Goal: Communication & Community: Answer question/provide support

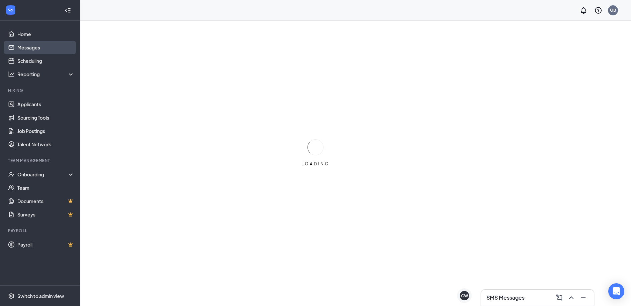
click at [55, 50] on link "Messages" at bounding box center [45, 47] width 57 height 13
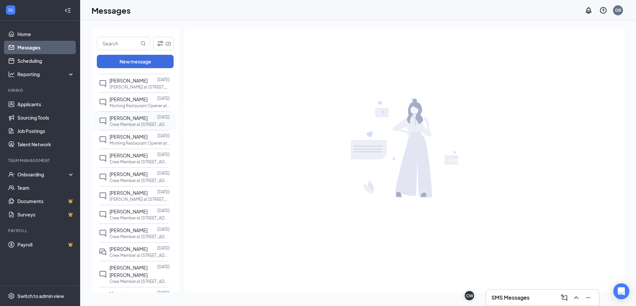
scroll to position [334, 0]
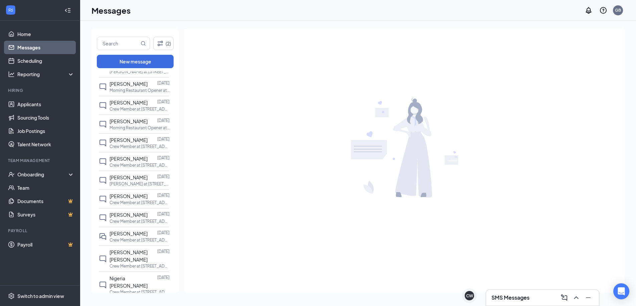
click at [133, 230] on span "[PERSON_NAME]" at bounding box center [129, 233] width 38 height 6
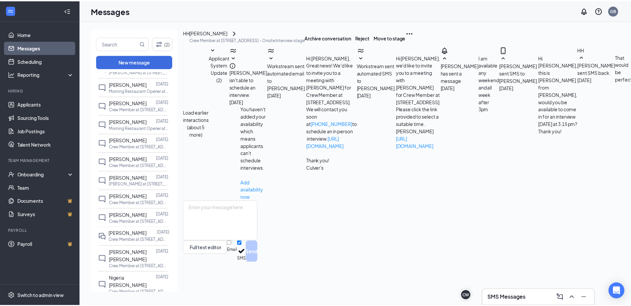
scroll to position [121, 0]
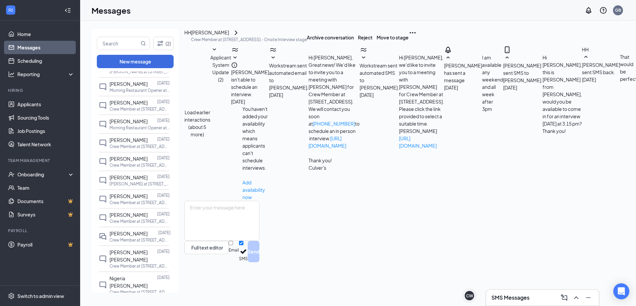
click at [417, 37] on icon "Ellipses" at bounding box center [413, 33] width 8 height 8
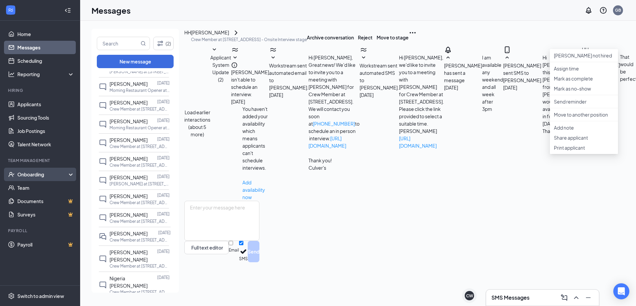
click at [31, 178] on div "Onboarding" at bounding box center [40, 174] width 80 height 13
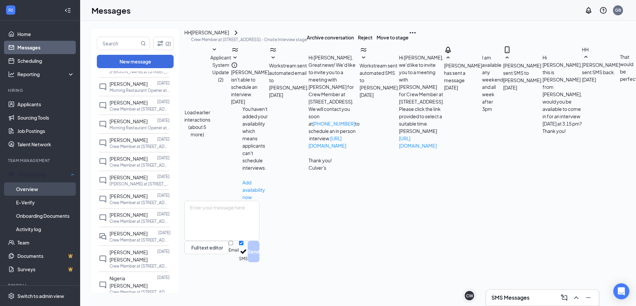
click at [27, 191] on link "Overview" at bounding box center [45, 188] width 58 height 13
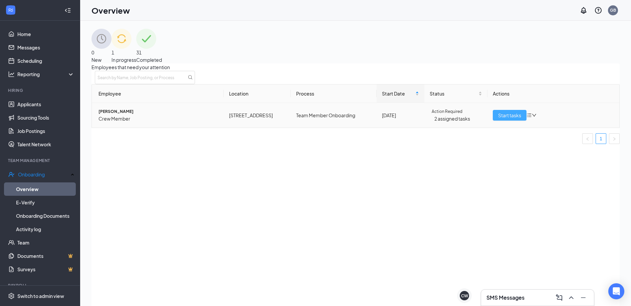
click at [498, 119] on span "Start tasks" at bounding box center [509, 115] width 23 height 7
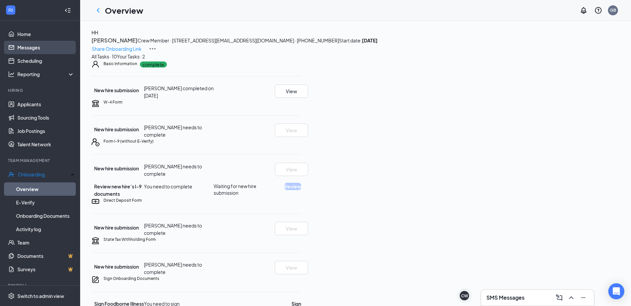
click at [35, 46] on link "Messages" at bounding box center [45, 47] width 57 height 13
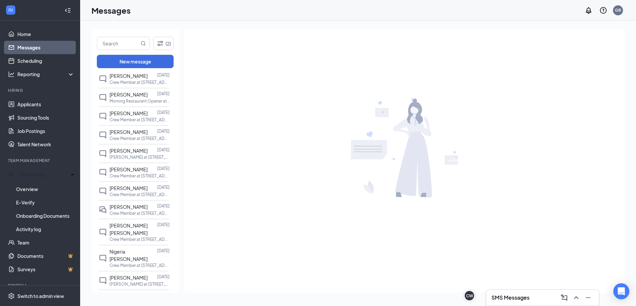
scroll to position [401, 0]
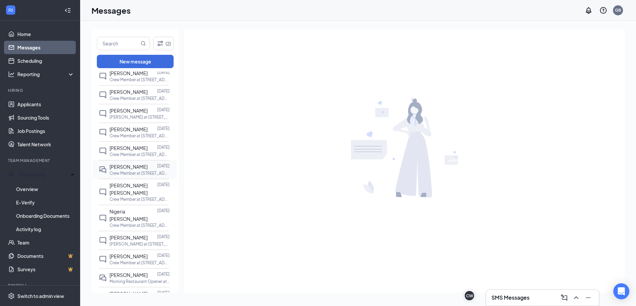
click at [138, 160] on div "[PERSON_NAME] [DATE] Crew Member at [STREET_ADDRESS]" at bounding box center [134, 169] width 70 height 19
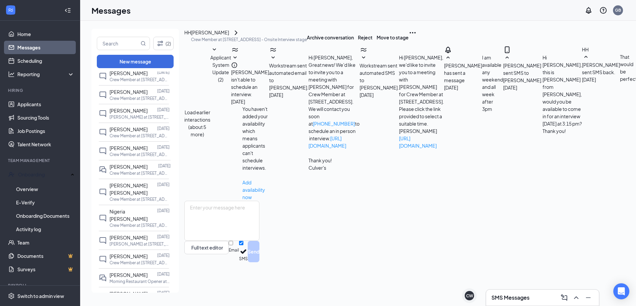
scroll to position [121, 0]
click at [222, 241] on textarea at bounding box center [221, 221] width 75 height 40
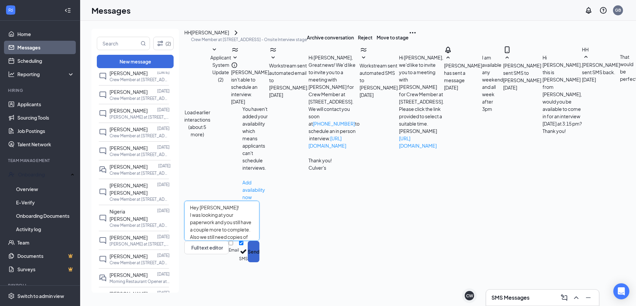
type textarea "Hey [PERSON_NAME]! I was looking at your paperwork and you still have a couple …"
click at [259, 262] on button "Send" at bounding box center [254, 251] width 12 height 21
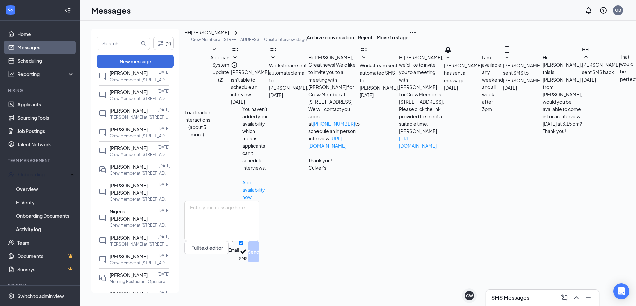
scroll to position [172, 0]
